Goal: Navigation & Orientation: Understand site structure

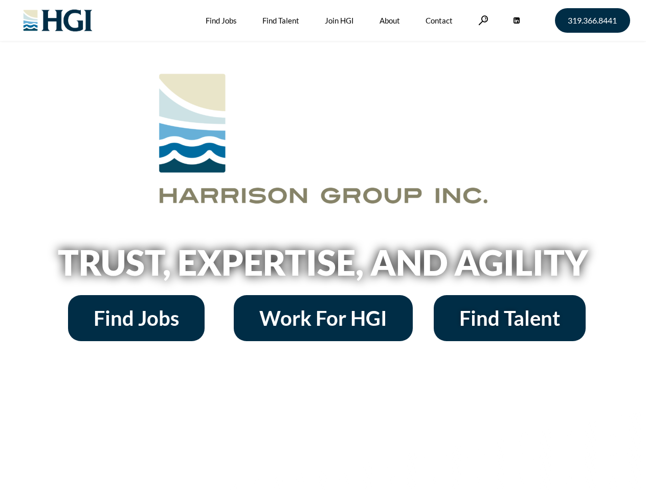
click at [323, 246] on h2 "Trust, Expertise, and Agility" at bounding box center [324, 262] width 584 height 35
click at [482, 20] on link at bounding box center [484, 20] width 10 height 10
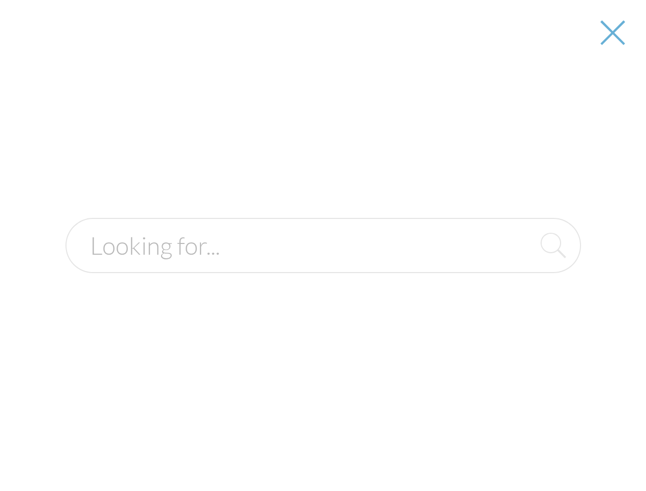
click at [323, 266] on h2 "Trust, Expertise, and Agility" at bounding box center [324, 262] width 584 height 35
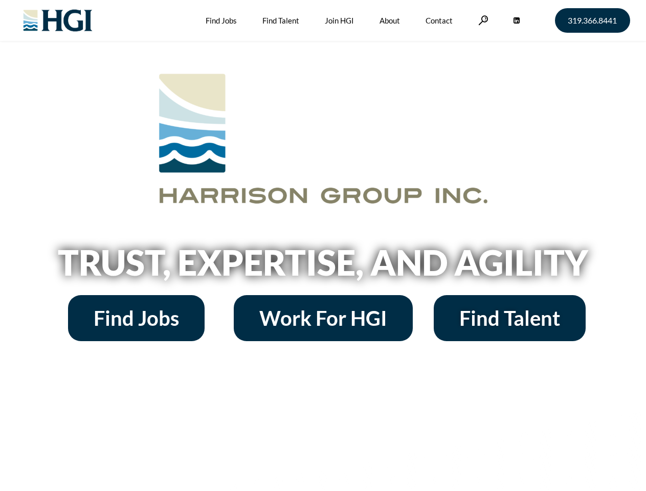
click at [323, 246] on h2 "Trust, Expertise, and Agility" at bounding box center [324, 262] width 584 height 35
click at [482, 20] on link at bounding box center [484, 20] width 10 height 10
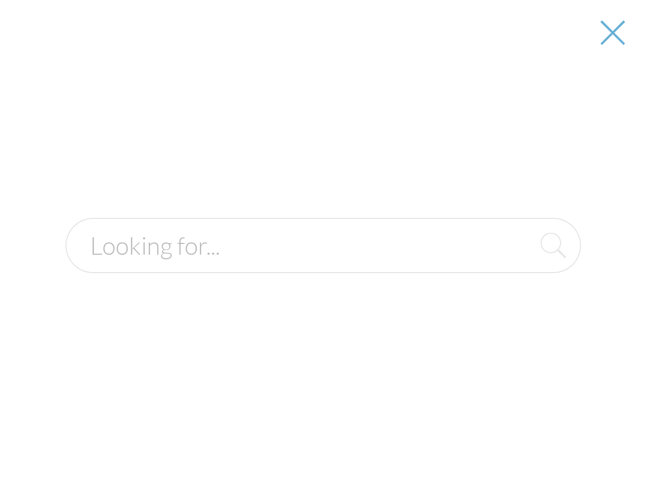
click at [323, 266] on h2 "Trust, Expertise, and Agility" at bounding box center [324, 262] width 584 height 35
